Goal: Task Accomplishment & Management: Use online tool/utility

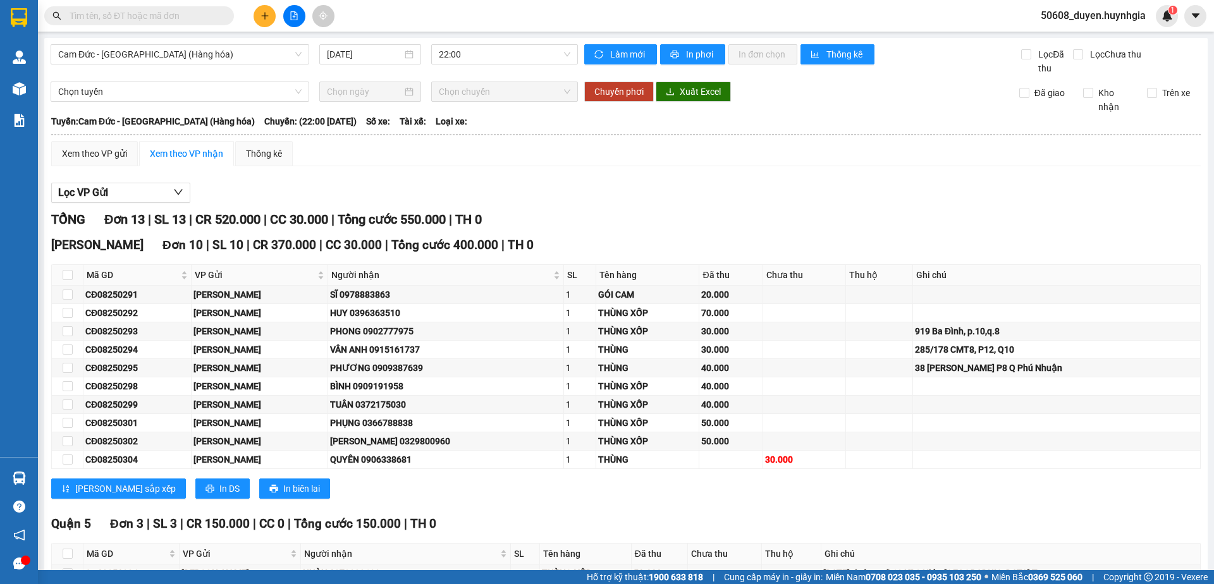
scroll to position [114, 0]
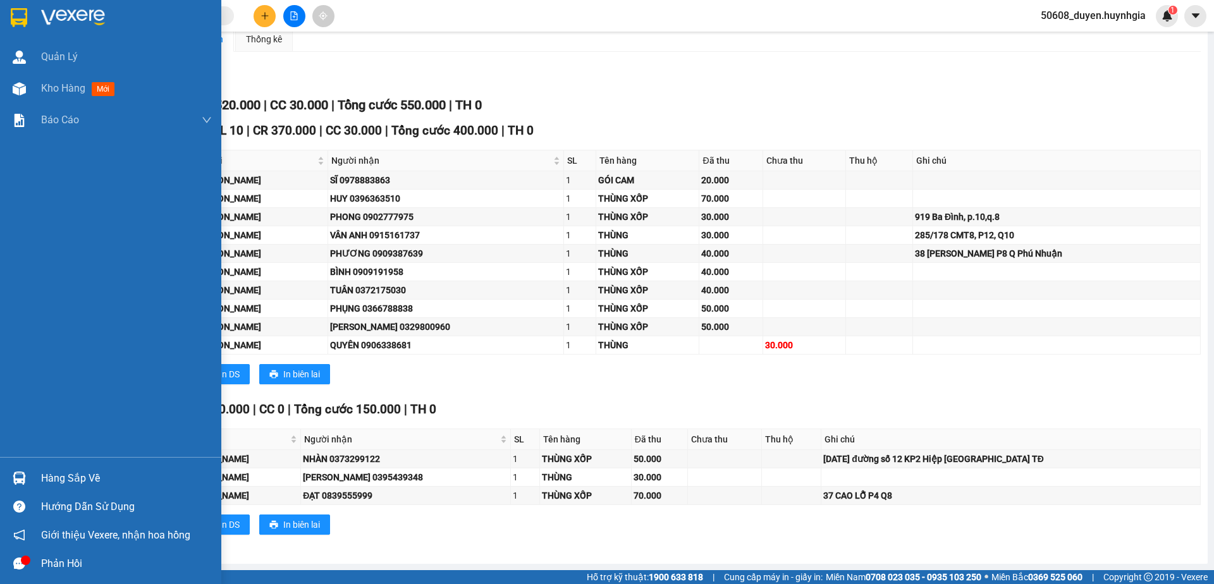
click at [18, 20] on img at bounding box center [19, 17] width 16 height 19
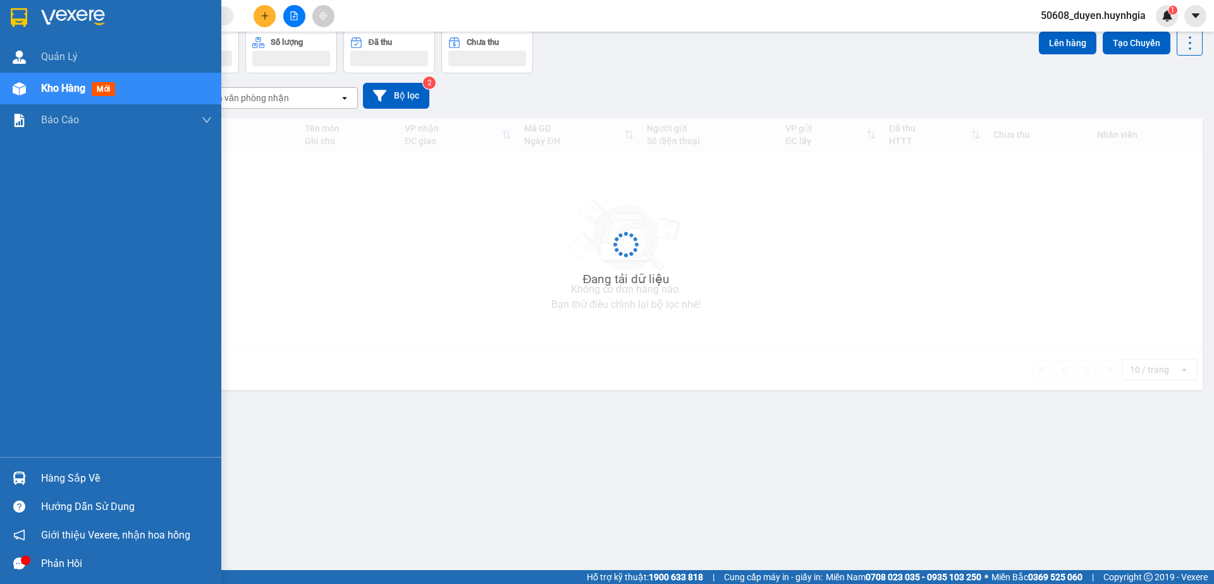
scroll to position [58, 0]
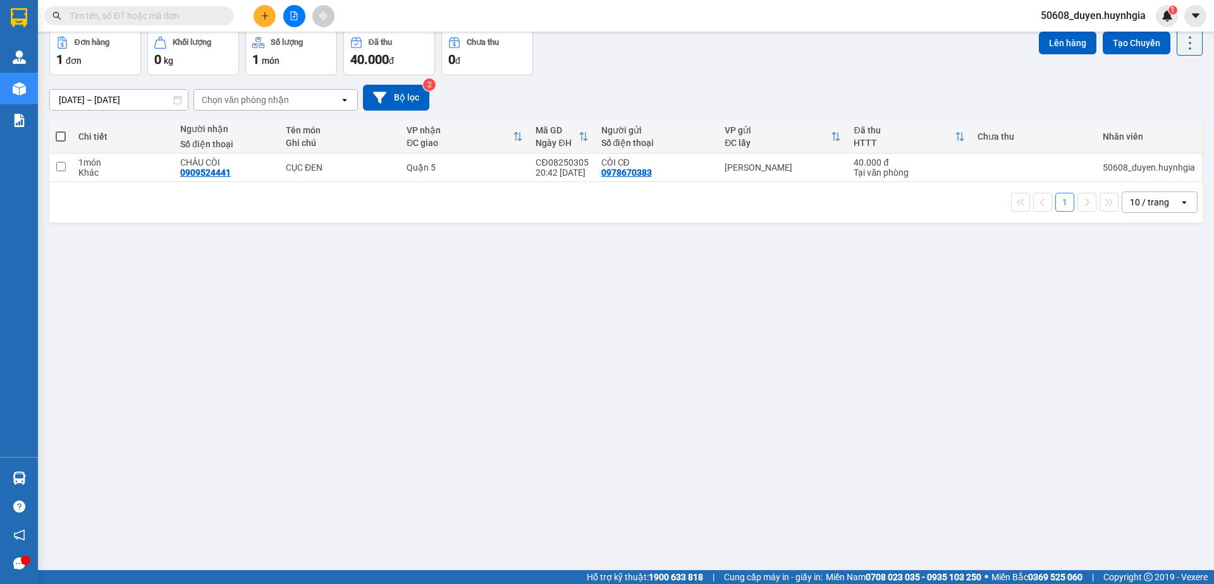
click at [565, 324] on div "ver 1.8.138 Kho gửi Trên xe Kho nhận Kho công nợ Hàng đã giao Đơn hàng 1 đơn Kh…" at bounding box center [625, 272] width 1163 height 584
click at [63, 169] on input "checkbox" at bounding box center [60, 166] width 9 height 9
checkbox input "true"
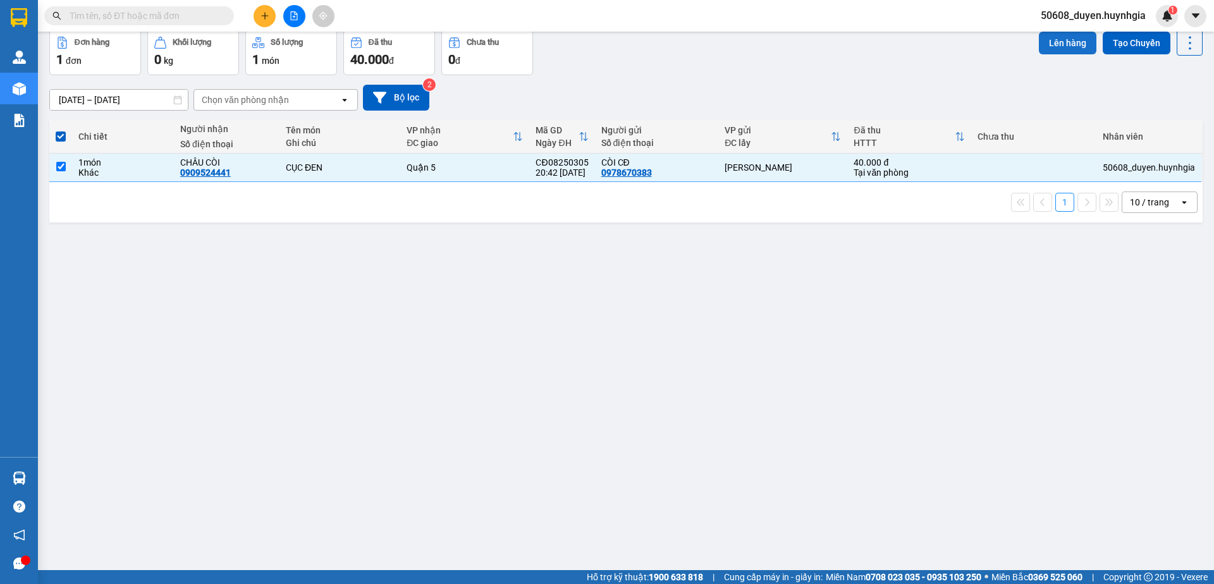
click at [1063, 39] on button "Lên hàng" at bounding box center [1068, 43] width 58 height 23
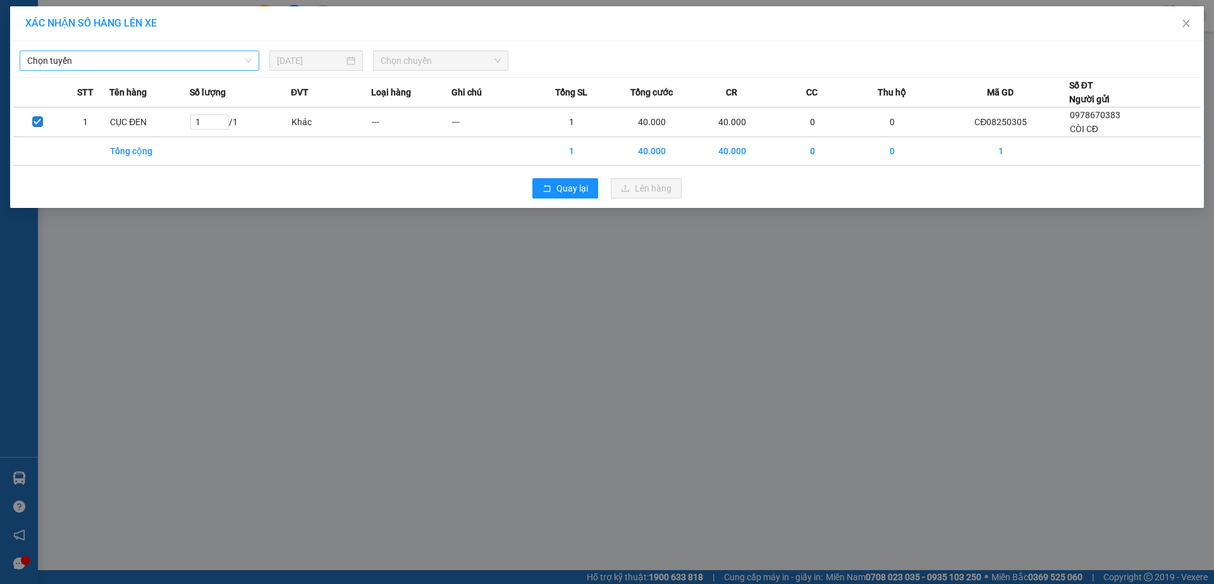
click at [183, 63] on span "Chọn tuyến" at bounding box center [139, 60] width 224 height 19
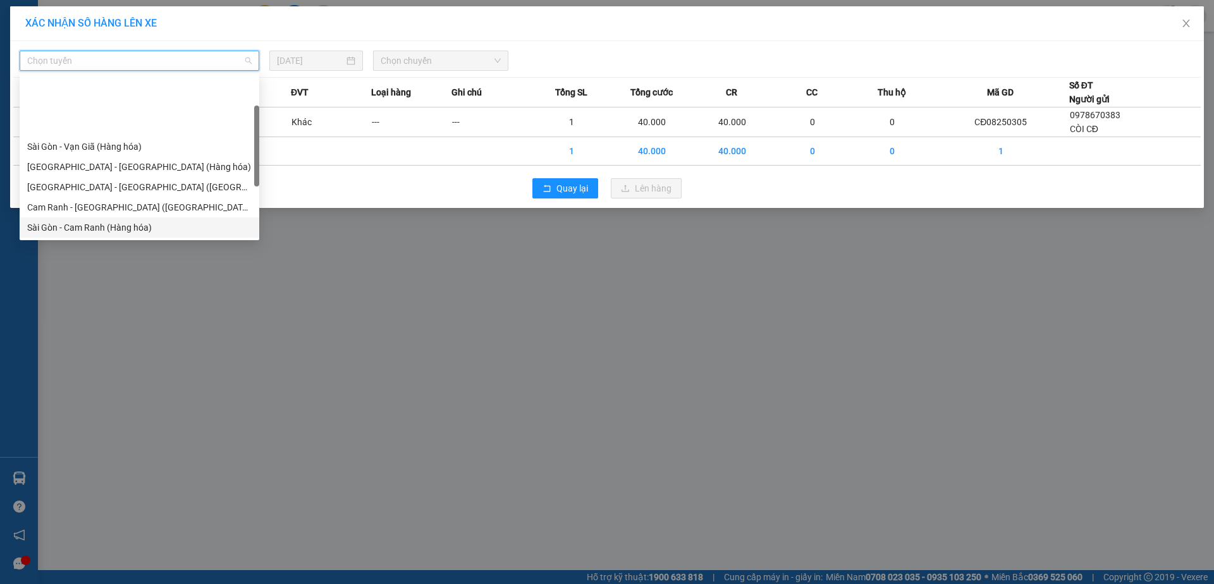
scroll to position [64, 0]
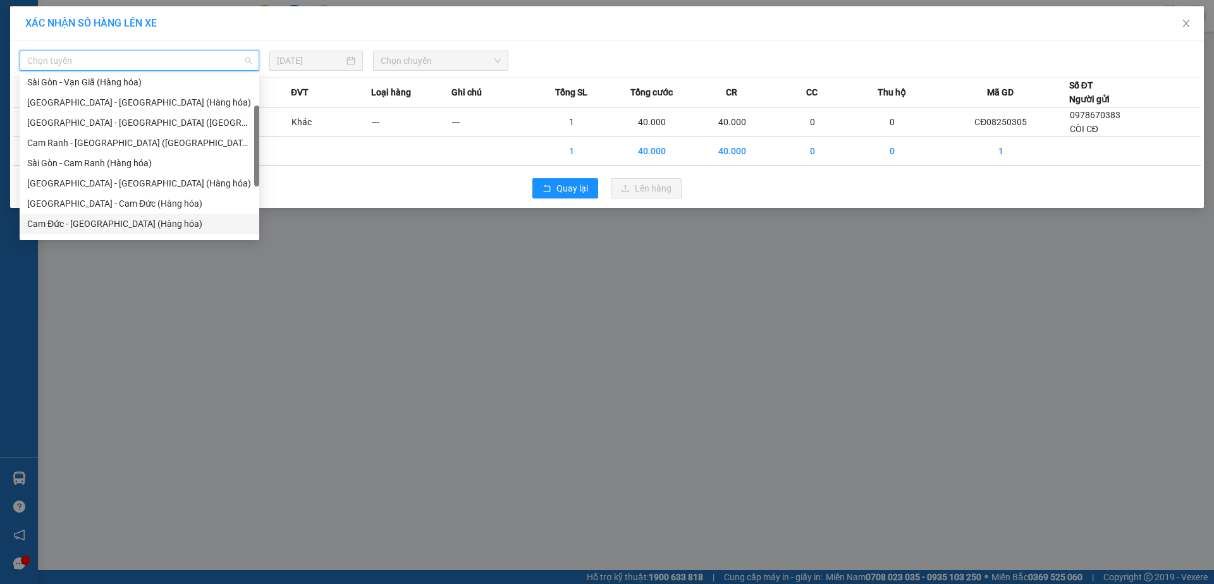
click at [116, 226] on div "Cam Đức - [GEOGRAPHIC_DATA] (Hàng hóa)" at bounding box center [139, 224] width 224 height 14
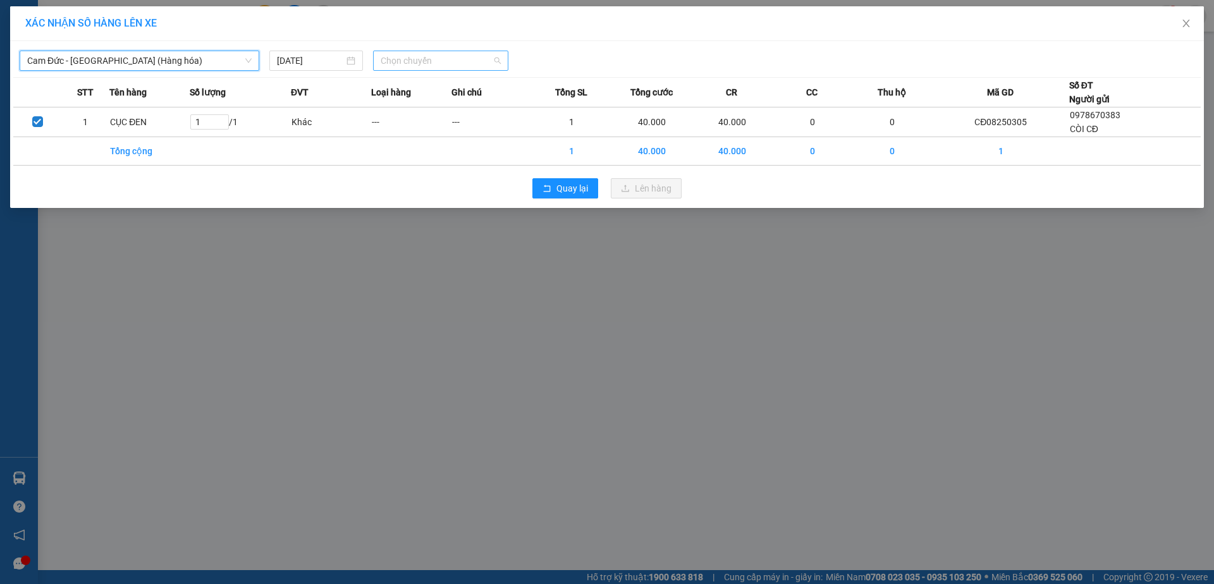
click at [425, 54] on span "Chọn chuyến" at bounding box center [441, 60] width 120 height 19
click at [414, 107] on div "22:00" at bounding box center [430, 106] width 99 height 14
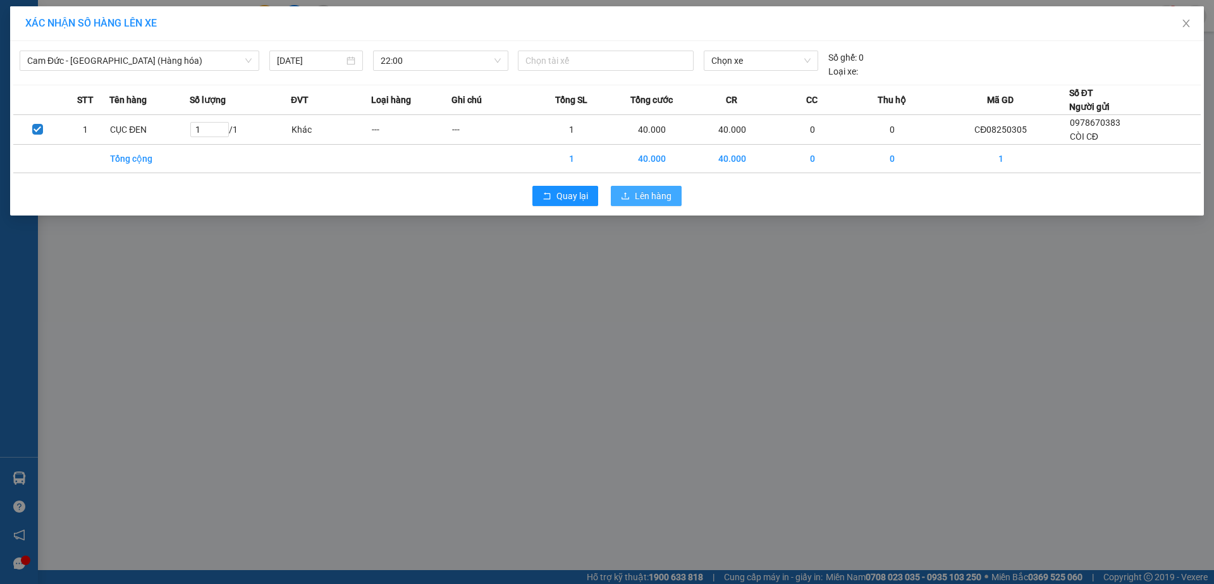
click at [666, 198] on span "Lên hàng" at bounding box center [653, 196] width 37 height 14
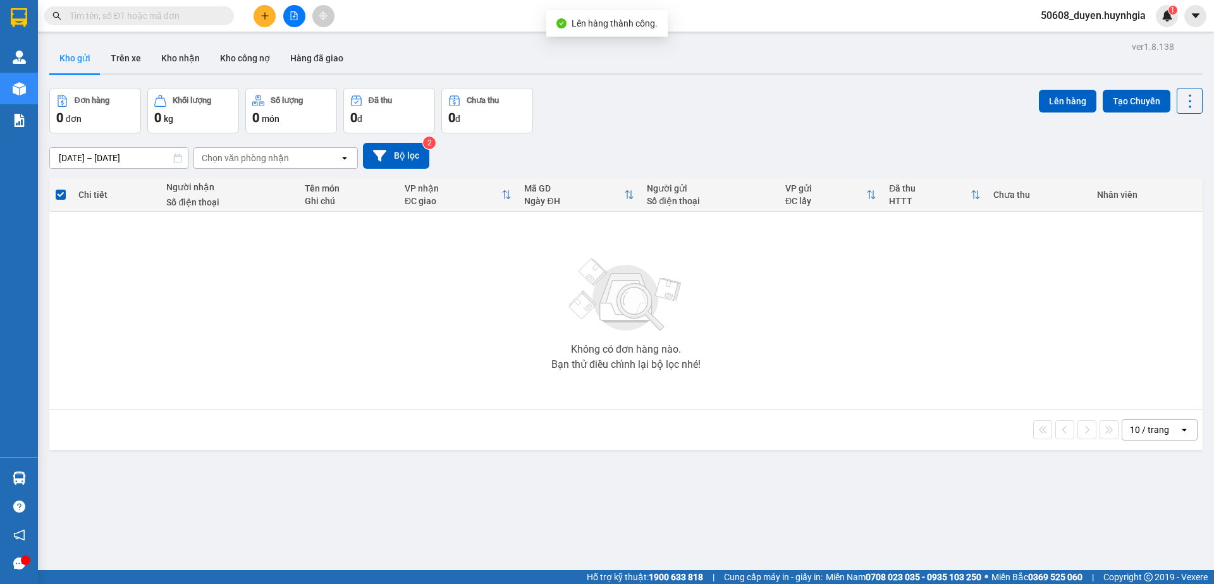
click at [89, 63] on button "Kho gửi" at bounding box center [74, 58] width 51 height 30
click at [85, 114] on div "0 đơn" at bounding box center [95, 118] width 78 height 18
click at [298, 15] on icon "file-add" at bounding box center [293, 15] width 9 height 9
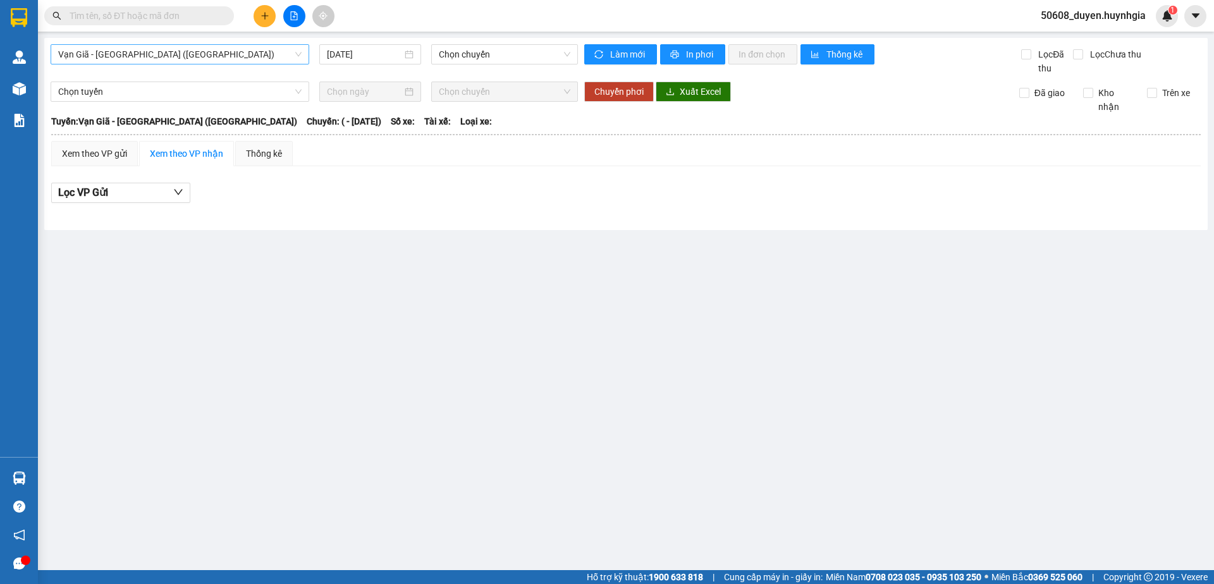
click at [199, 54] on span "Vạn Giã - [GEOGRAPHIC_DATA] ([GEOGRAPHIC_DATA])" at bounding box center [179, 54] width 243 height 19
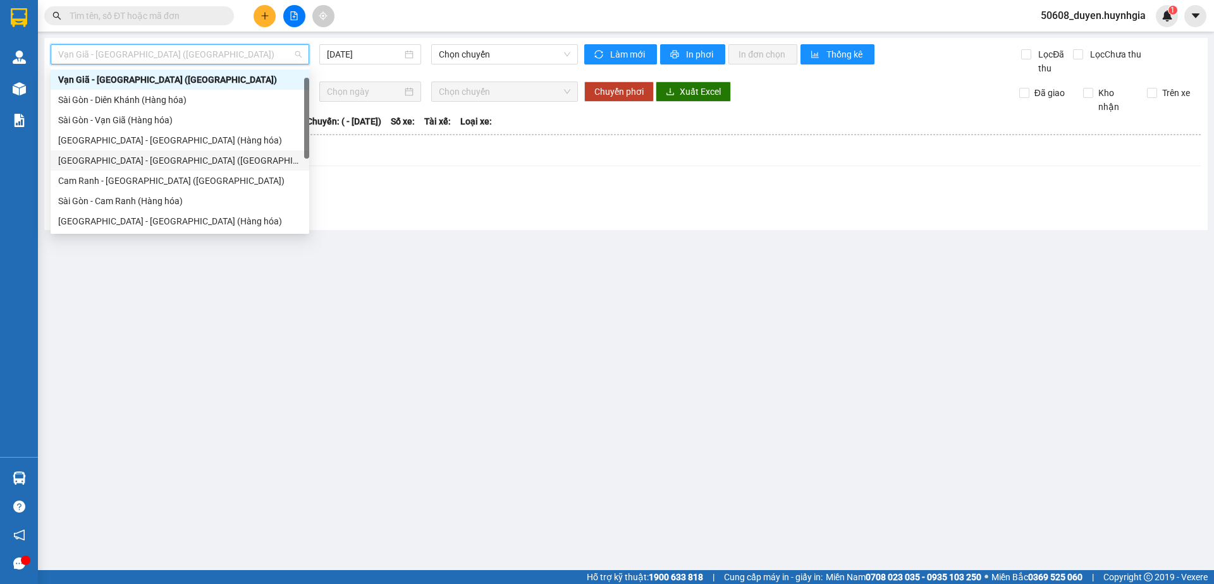
scroll to position [85, 0]
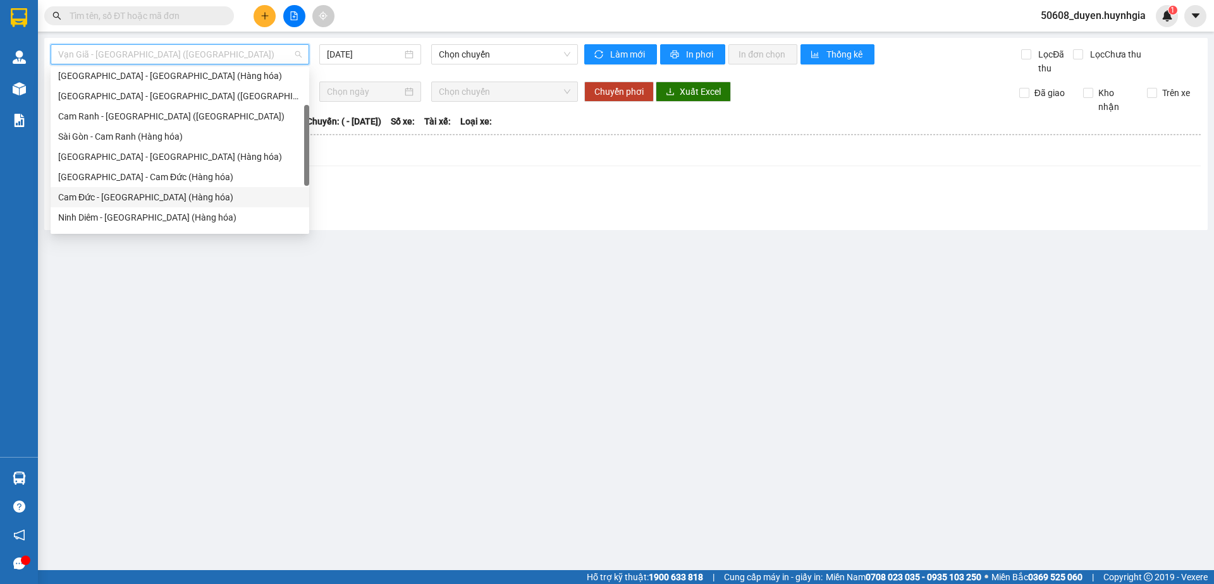
click at [131, 195] on div "Cam Đức - [GEOGRAPHIC_DATA] (Hàng hóa)" at bounding box center [179, 197] width 243 height 14
type input "[DATE]"
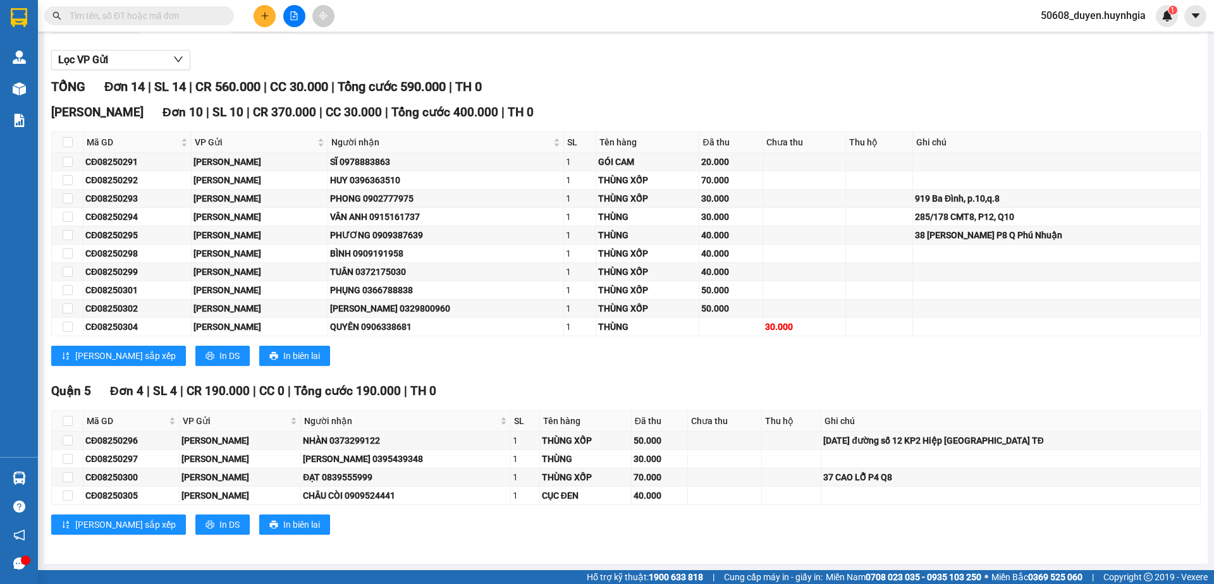
scroll to position [61, 0]
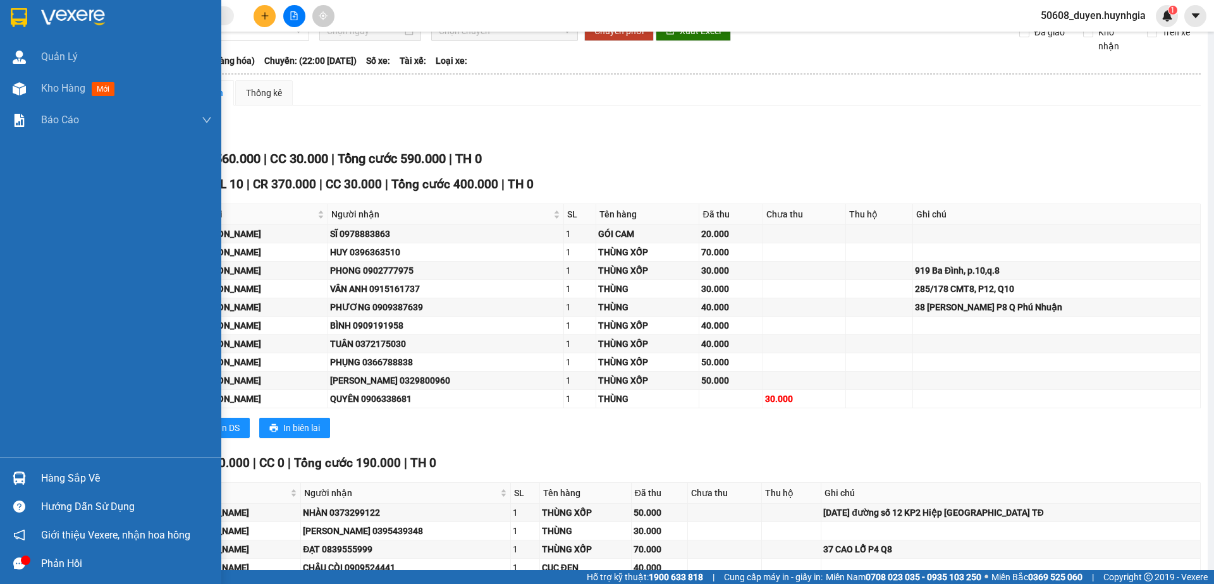
click at [16, 19] on img at bounding box center [19, 17] width 16 height 19
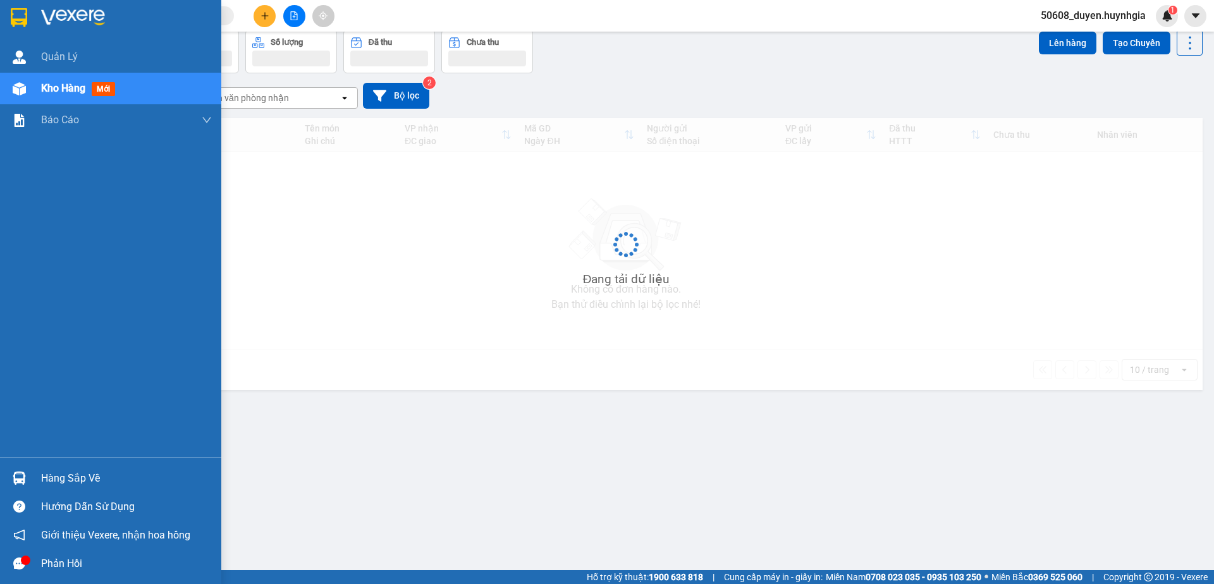
scroll to position [58, 0]
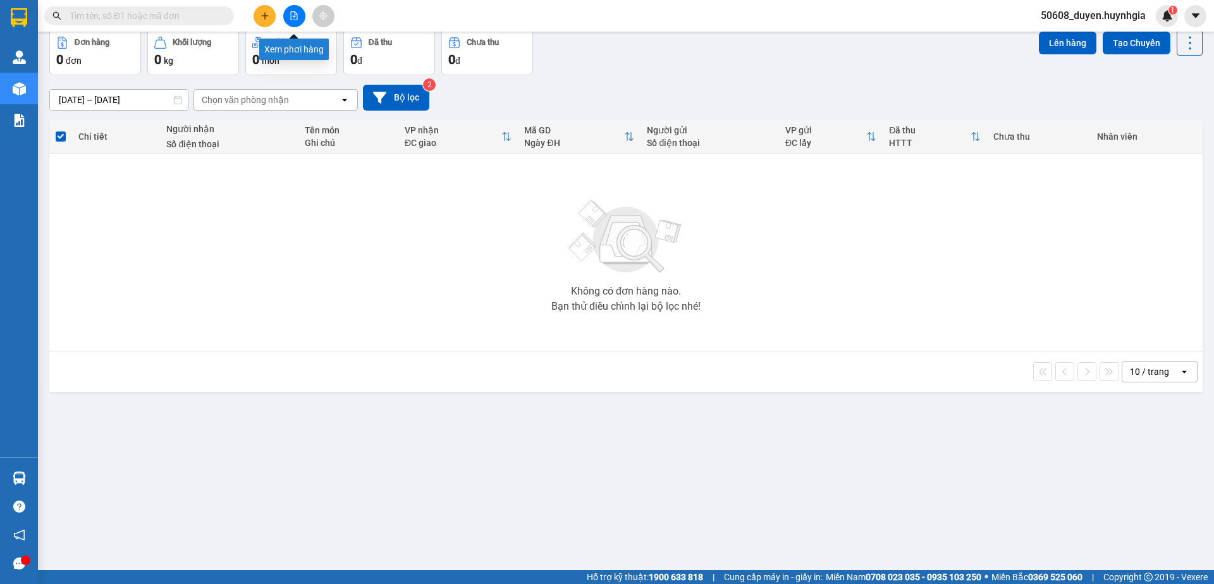
click at [298, 18] on button at bounding box center [294, 16] width 22 height 22
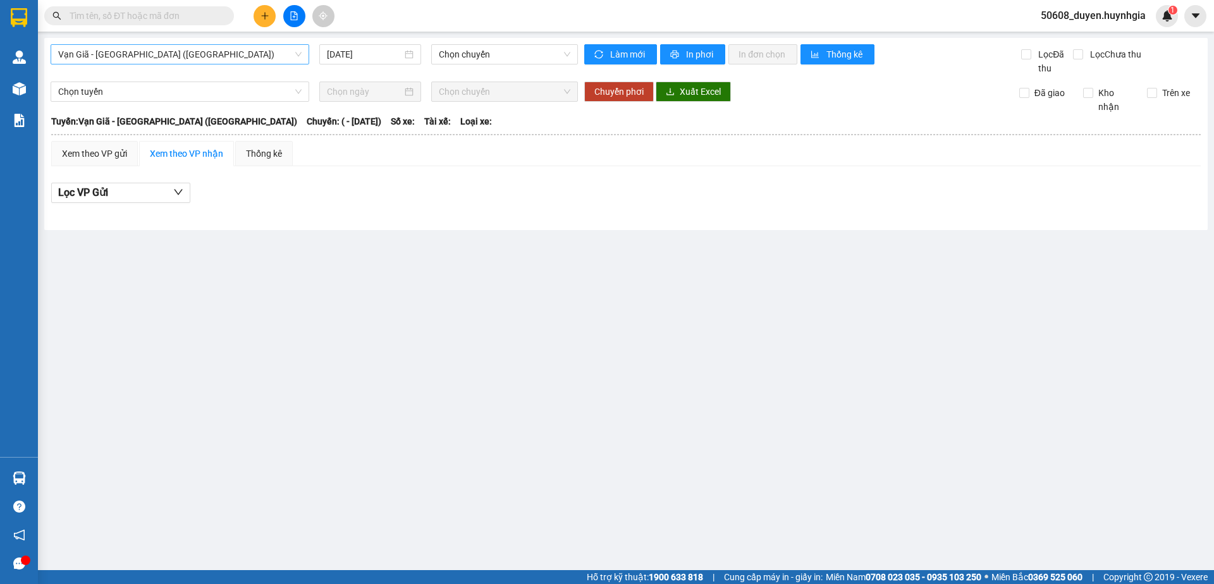
click at [302, 58] on div "Vạn Giã - [GEOGRAPHIC_DATA] ([GEOGRAPHIC_DATA])" at bounding box center [180, 54] width 259 height 20
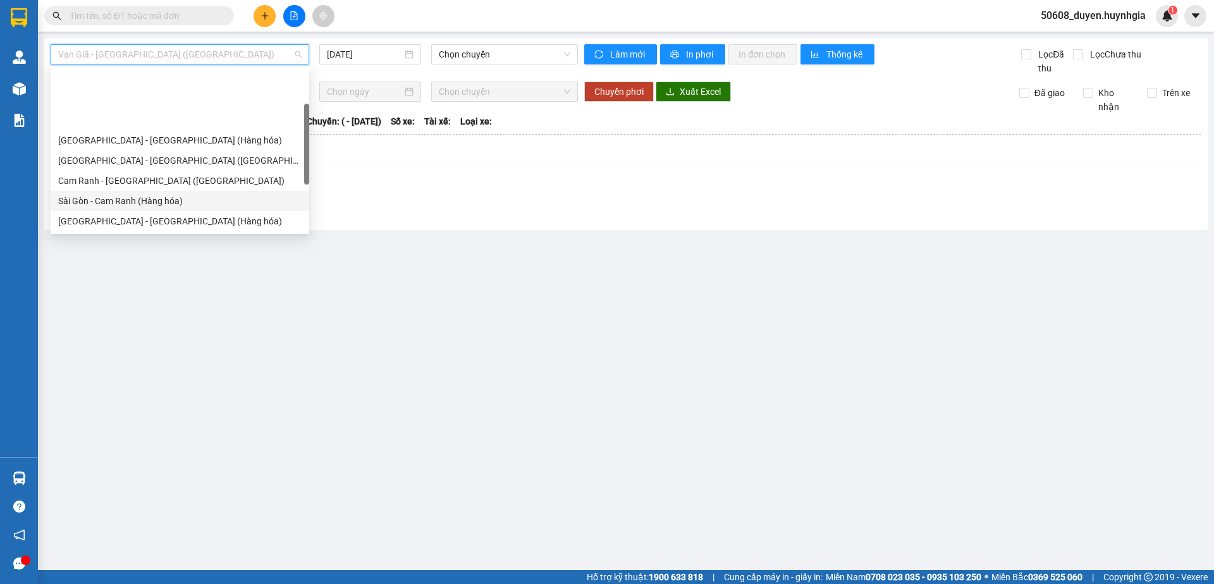
scroll to position [85, 0]
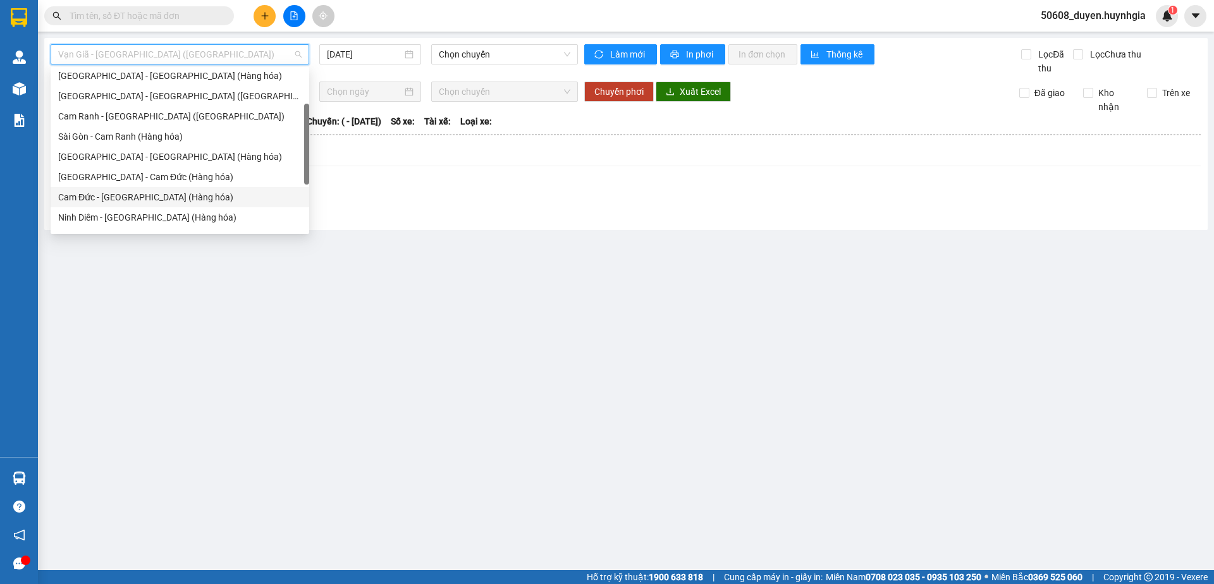
click at [115, 197] on div "Cam Đức - [GEOGRAPHIC_DATA] (Hàng hóa)" at bounding box center [179, 197] width 243 height 14
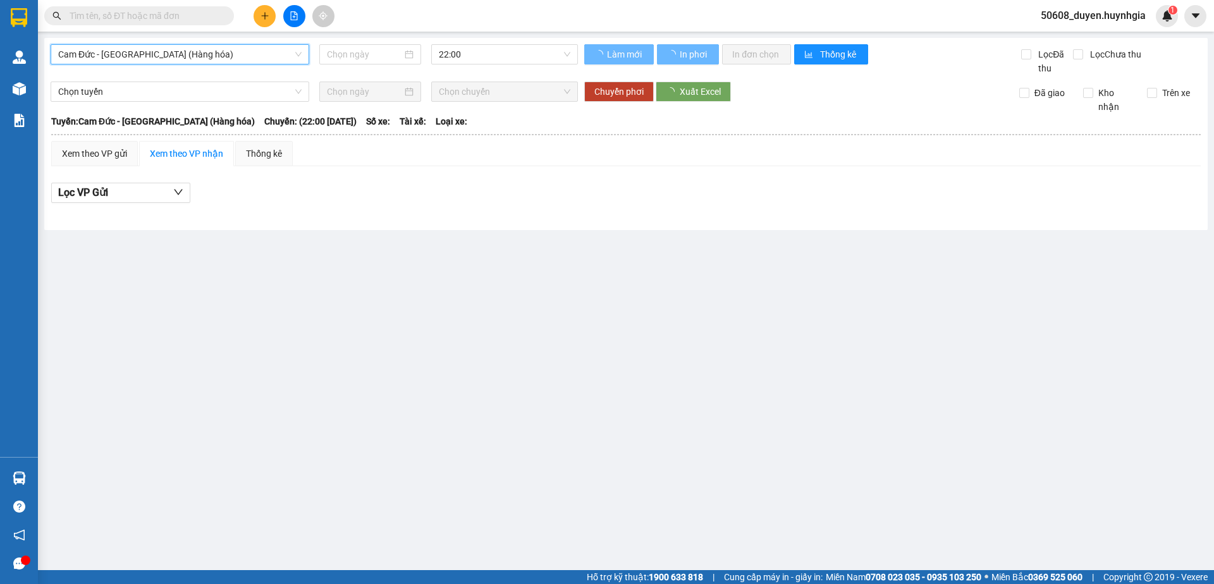
type input "[DATE]"
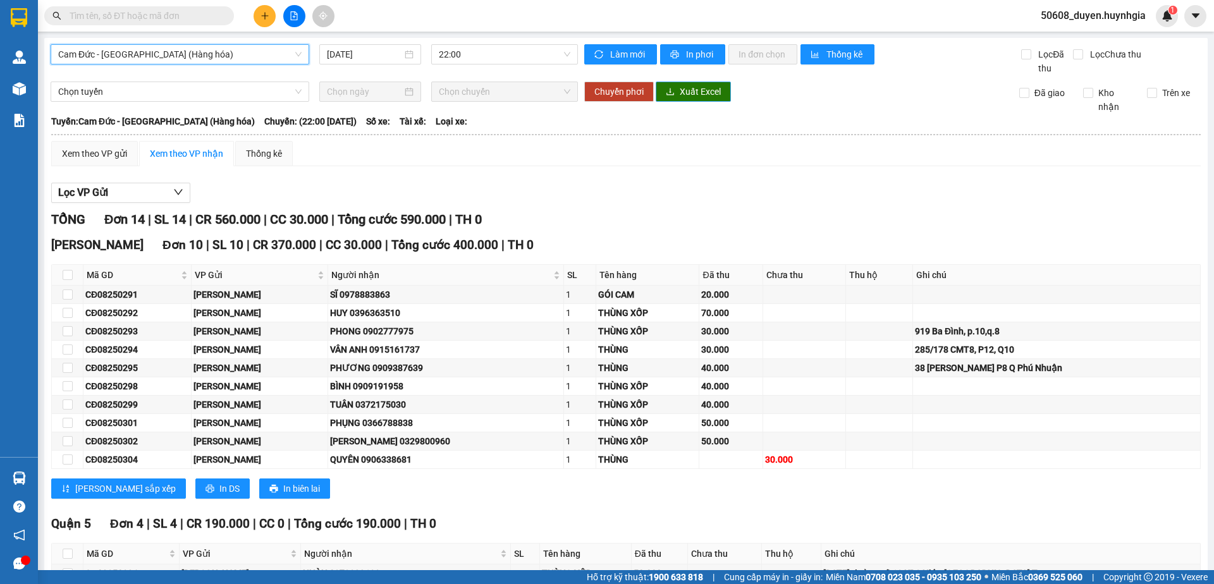
click at [697, 88] on span "Xuất Excel" at bounding box center [700, 92] width 41 height 14
